Goal: Task Accomplishment & Management: Manage account settings

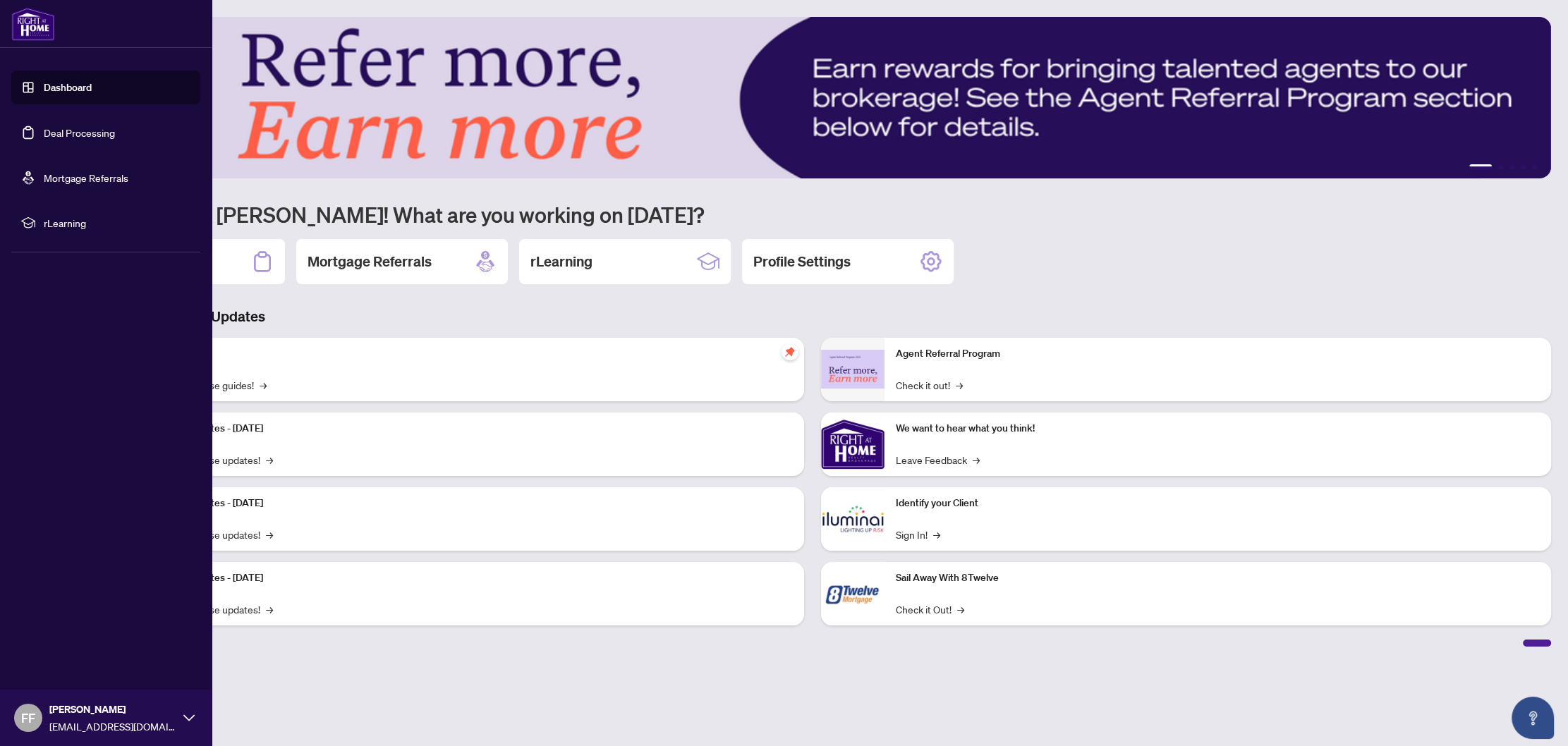
click at [85, 126] on link "Deal Processing" at bounding box center [79, 133] width 72 height 13
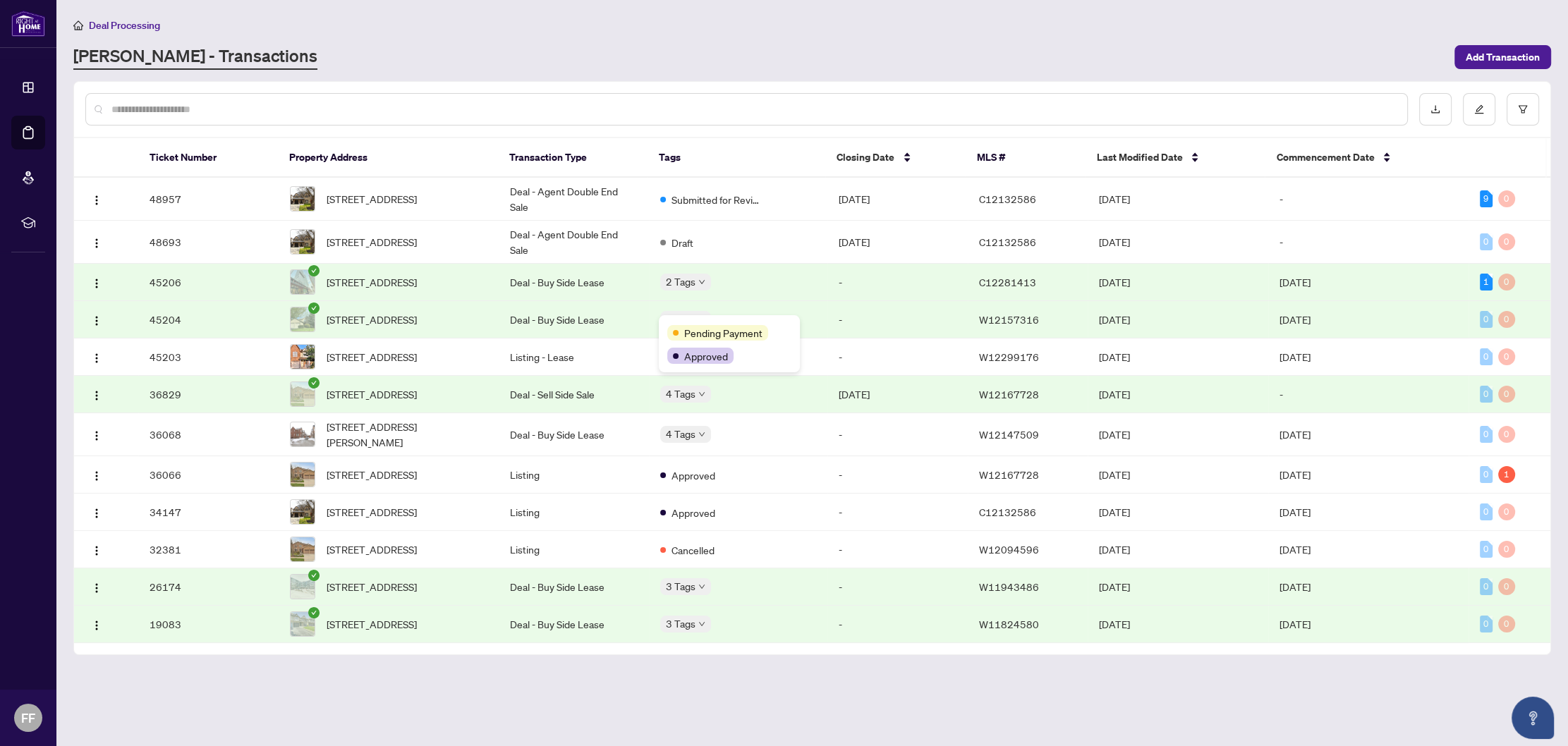
click at [700, 329] on span "Pending Payment" at bounding box center [723, 333] width 78 height 16
click at [1453, 202] on td "-" at bounding box center [1368, 199] width 201 height 43
click at [1450, 286] on td "[DATE]" at bounding box center [1368, 282] width 201 height 37
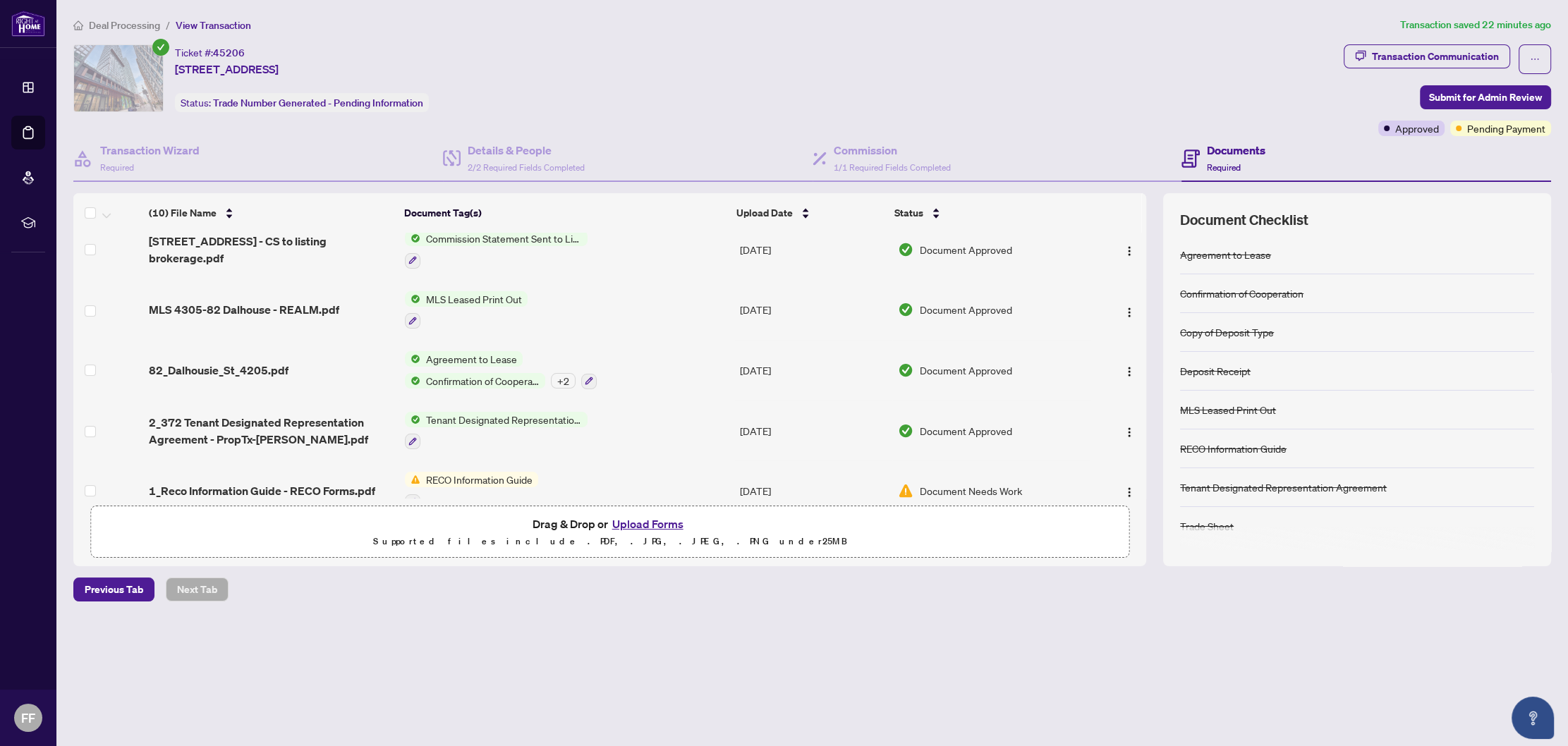
scroll to position [331, 0]
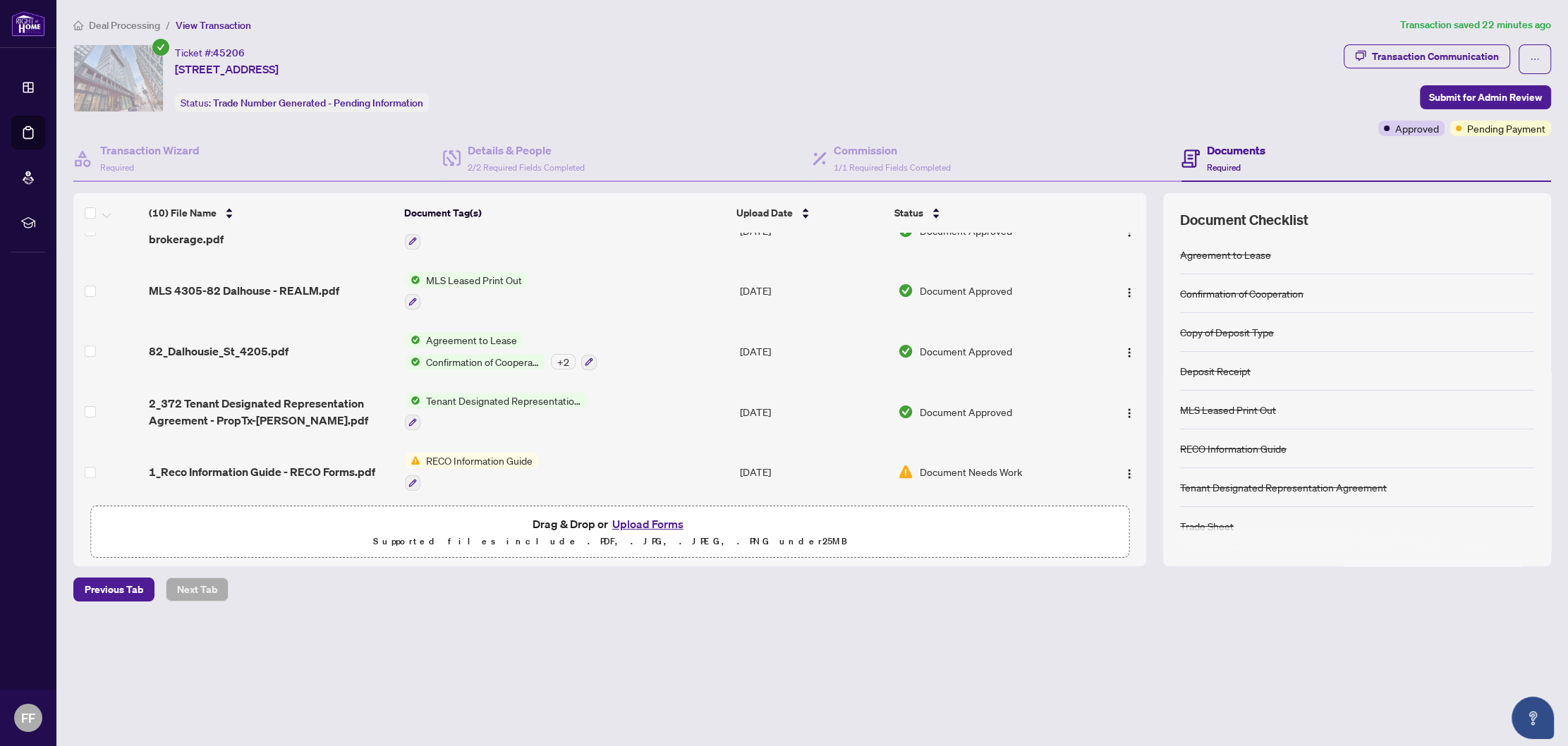
click at [517, 452] on span "RECO Information Guide" at bounding box center [479, 460] width 118 height 16
drag, startPoint x: 474, startPoint y: 521, endPoint x: 426, endPoint y: 523, distance: 48.0
click at [426, 523] on span "RECO Information Guide" at bounding box center [468, 520] width 118 height 16
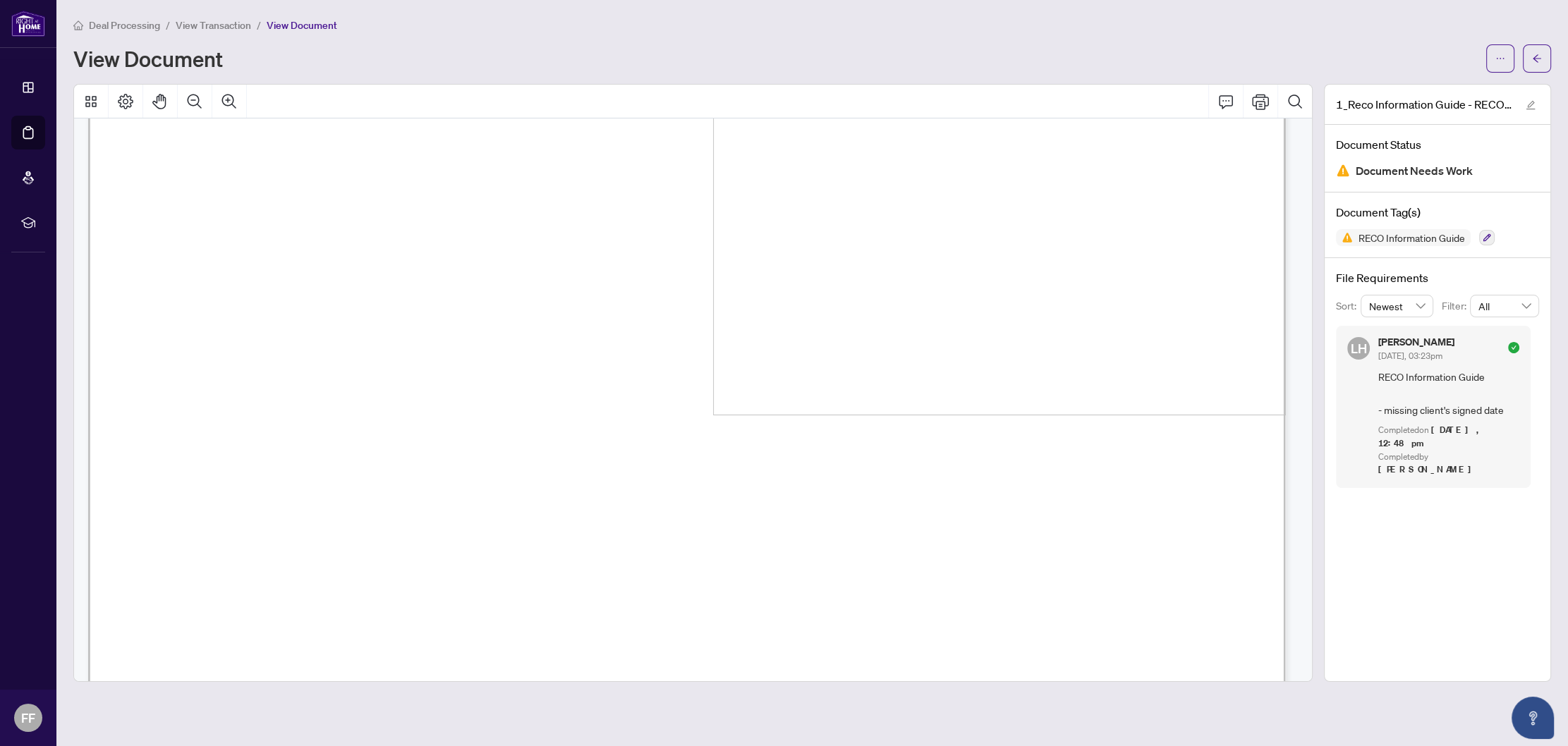
scroll to position [9228, 0]
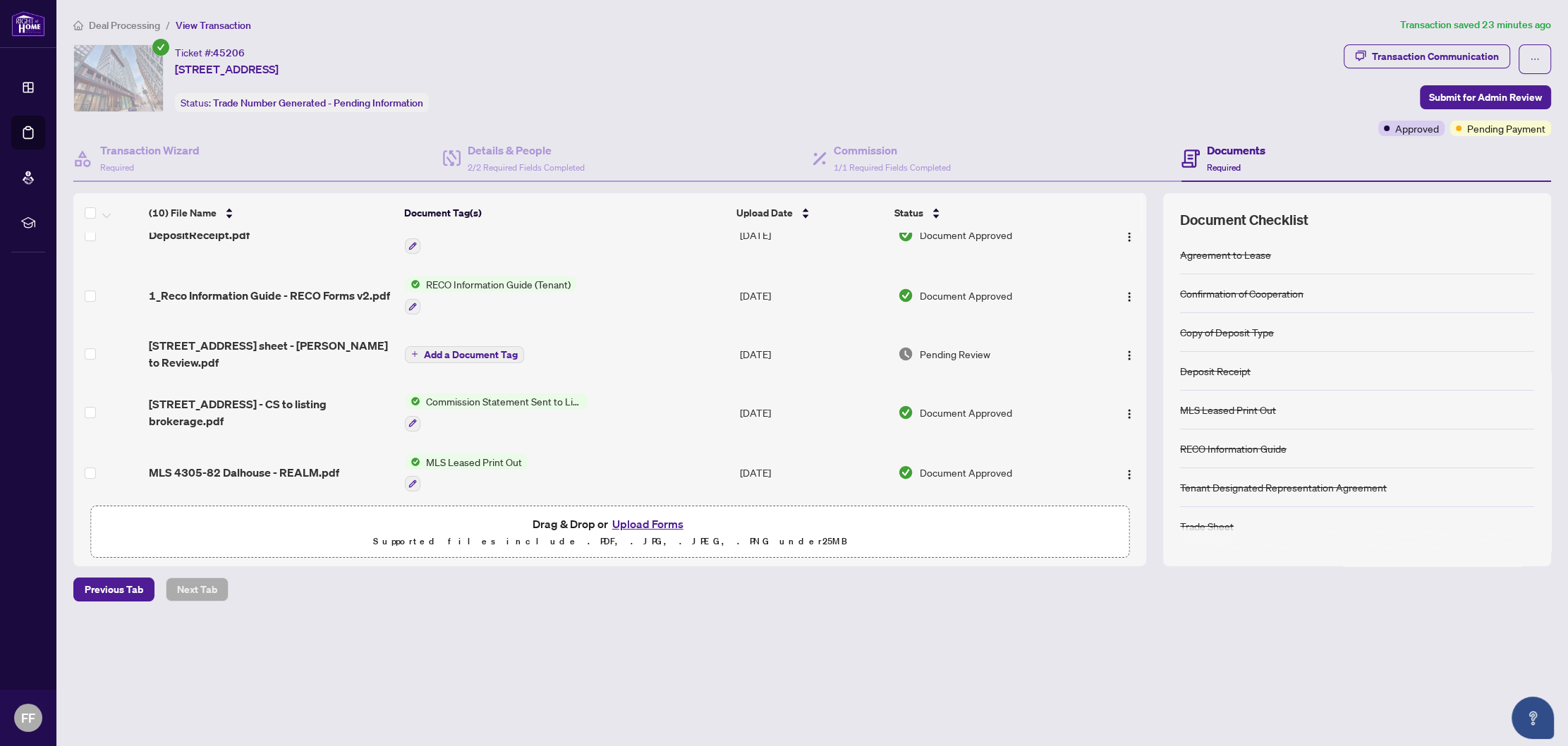
scroll to position [331, 0]
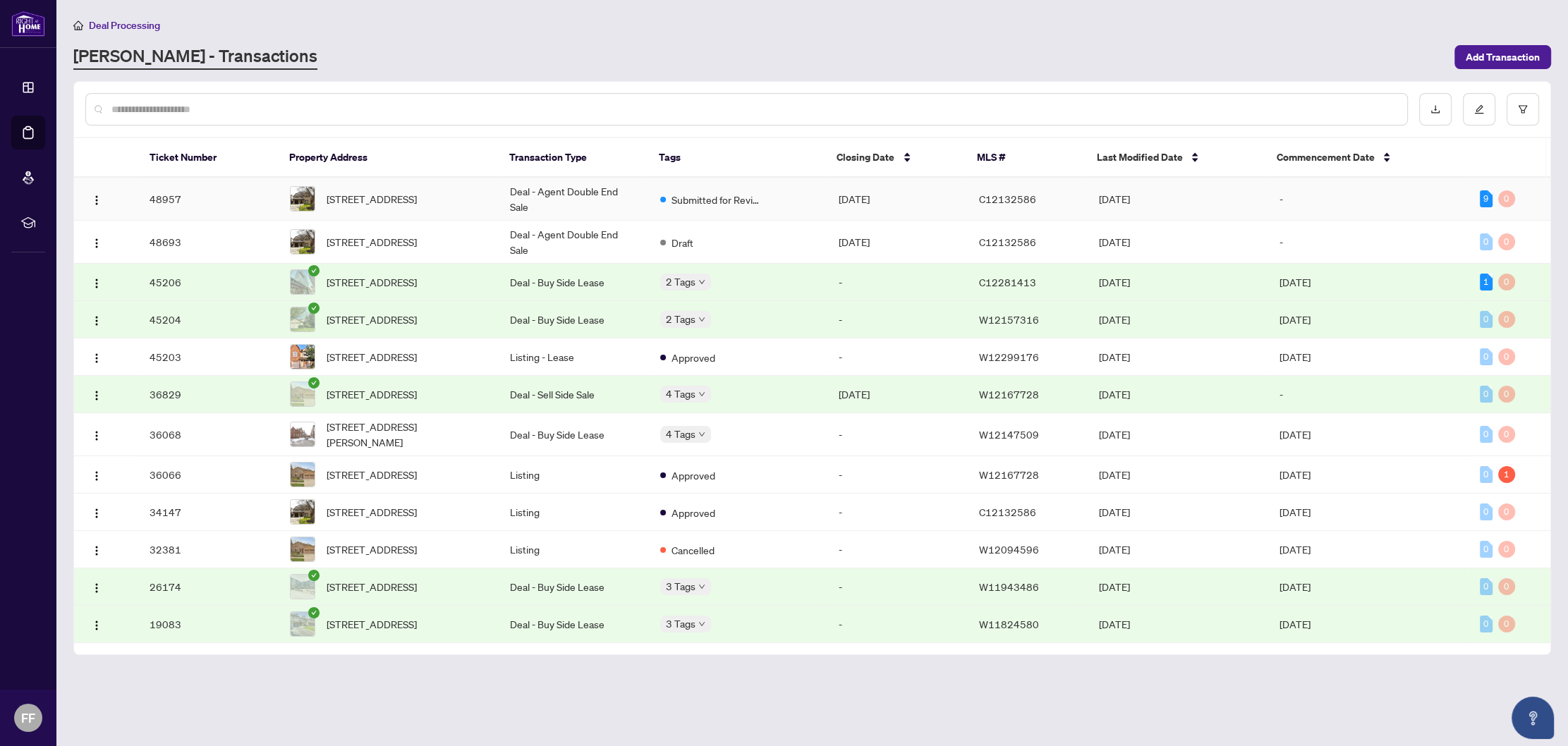
click at [1081, 187] on td "C12132586" at bounding box center [1027, 199] width 120 height 43
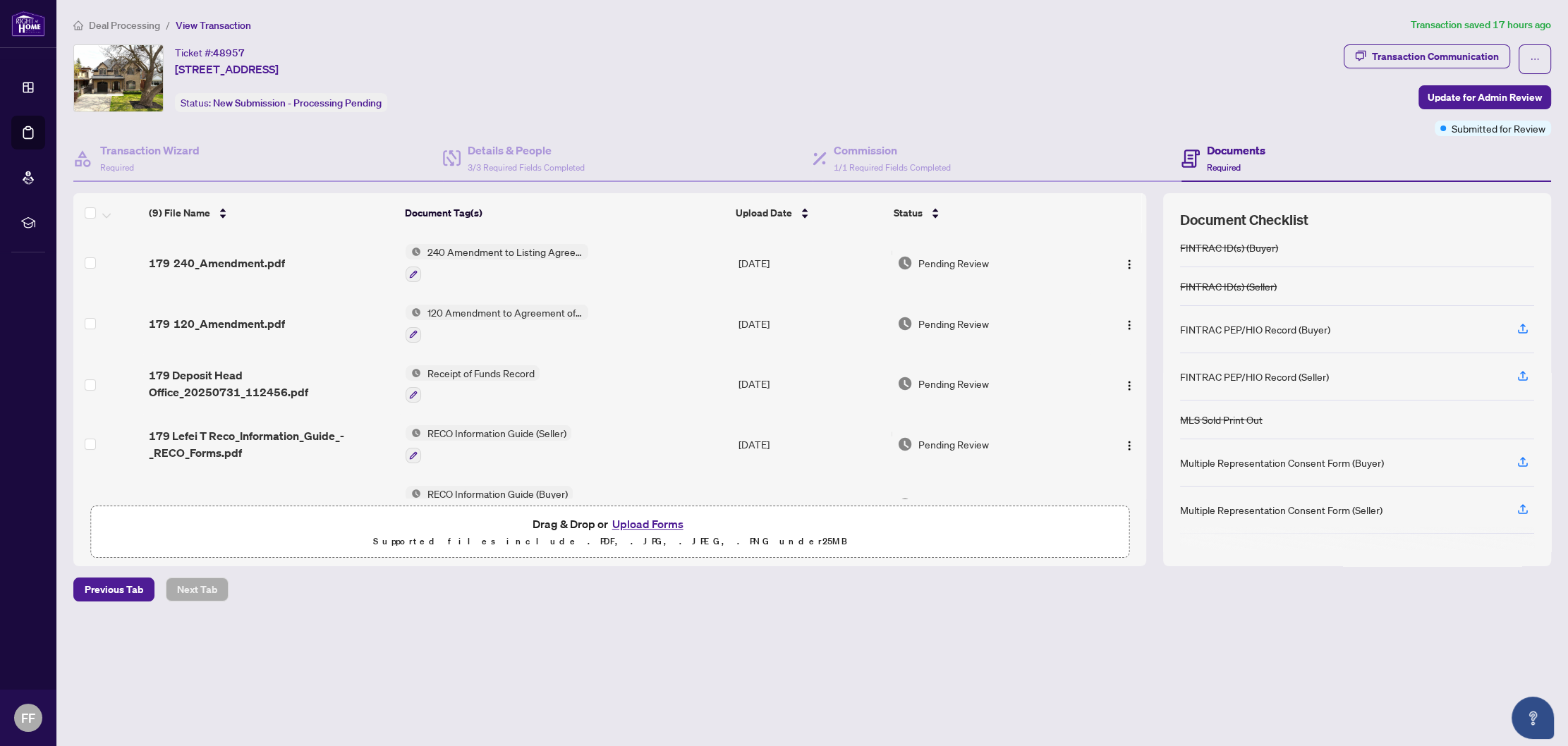
scroll to position [361, 0]
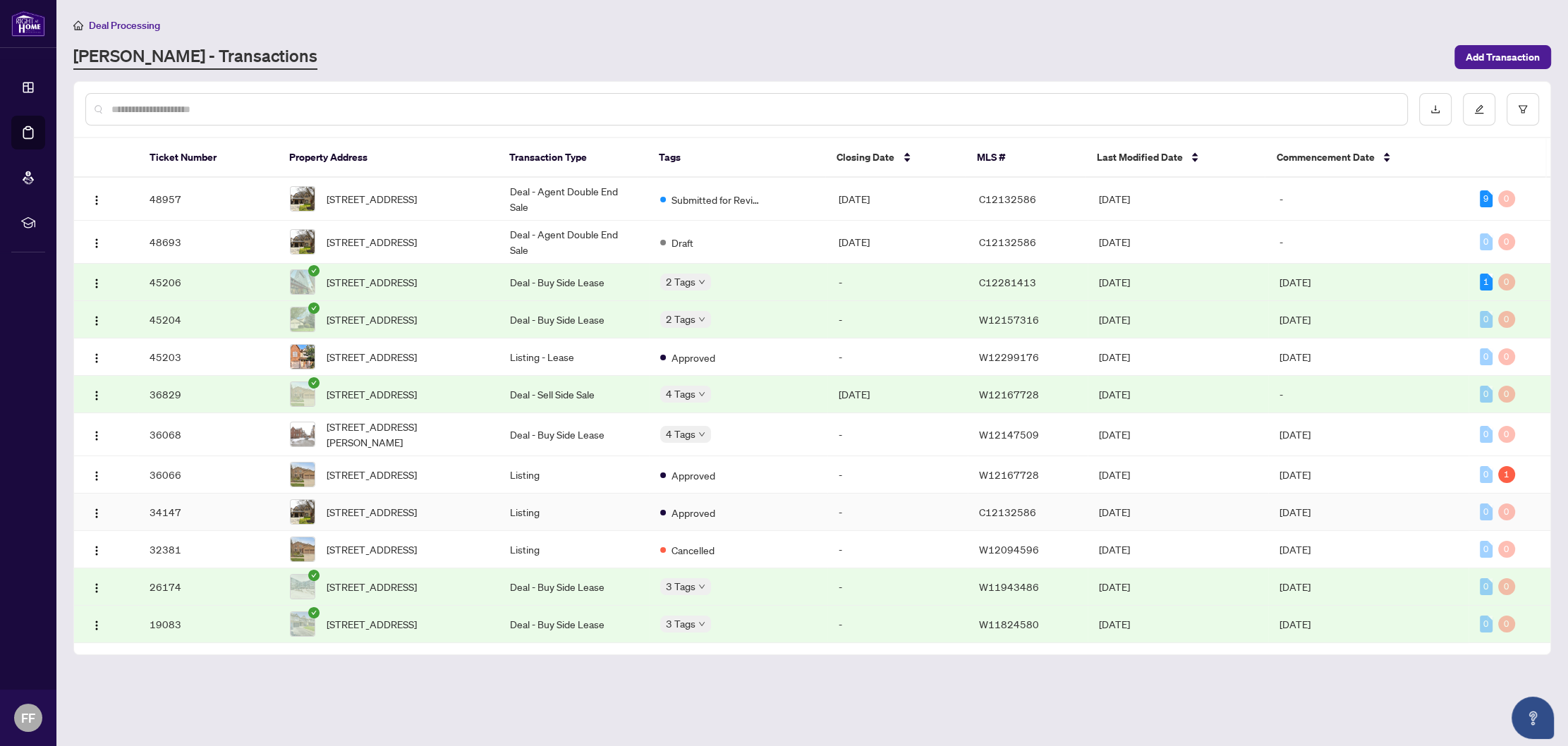
scroll to position [24, 0]
click at [829, 443] on td "-" at bounding box center [897, 435] width 140 height 43
